Goal: Find specific page/section: Find specific page/section

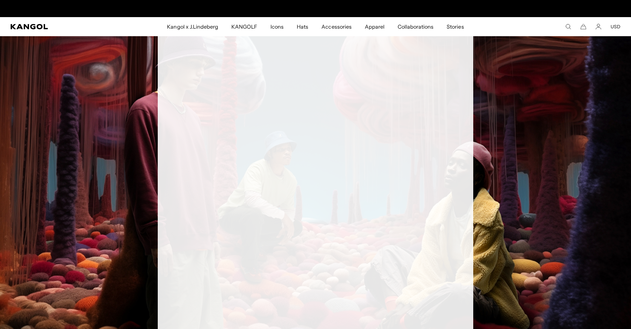
scroll to position [0, 135]
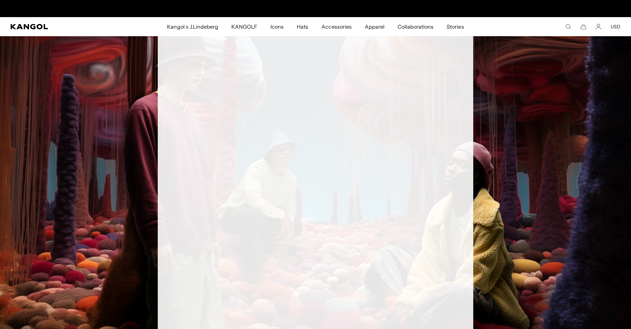
scroll to position [0, 135]
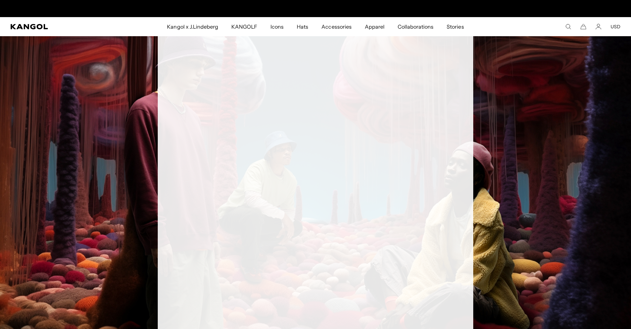
scroll to position [0, 135]
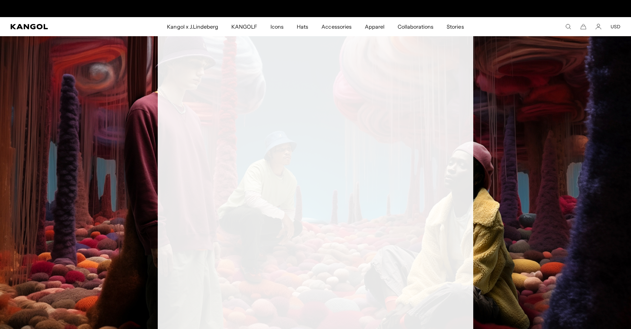
scroll to position [0, 135]
